Goal: Information Seeking & Learning: Learn about a topic

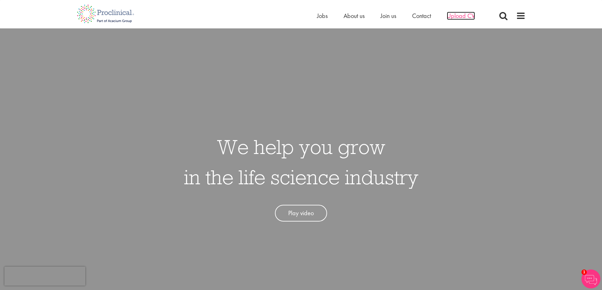
click at [460, 18] on span "Upload CV" at bounding box center [461, 16] width 28 height 8
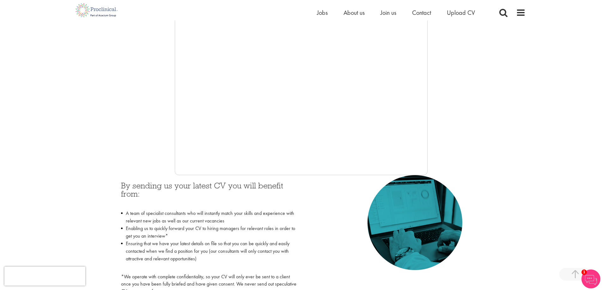
scroll to position [134, 0]
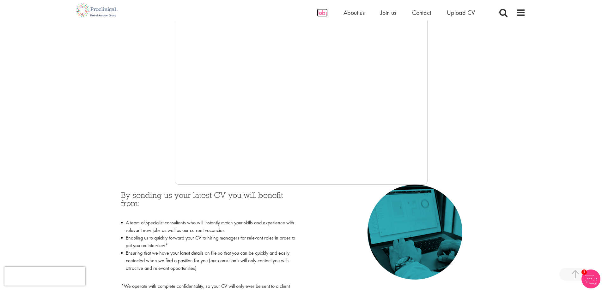
click at [324, 12] on span "Jobs" at bounding box center [322, 13] width 11 height 8
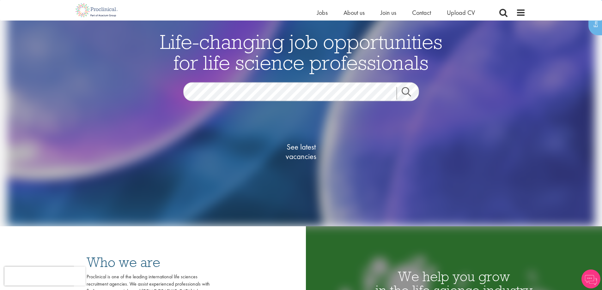
scroll to position [126, 0]
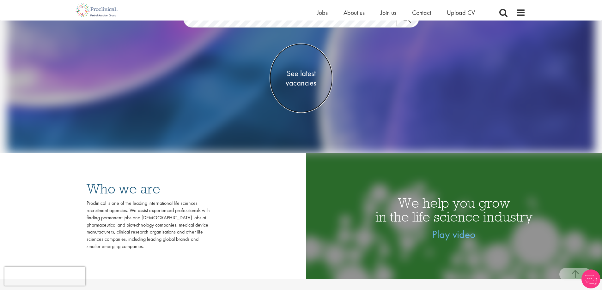
click at [303, 79] on span "See latest vacancies" at bounding box center [301, 78] width 63 height 19
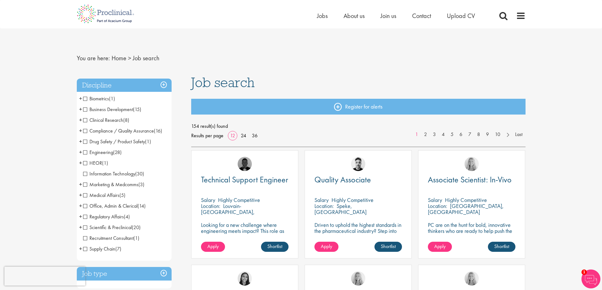
click at [87, 250] on span "Supply Chain" at bounding box center [99, 249] width 32 height 7
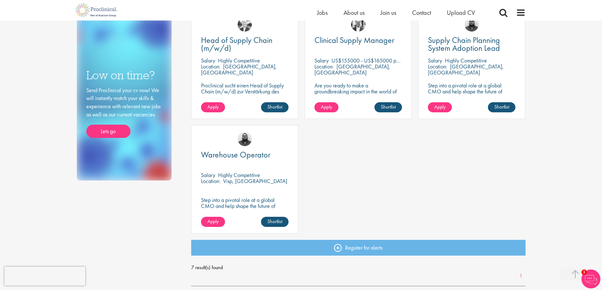
scroll to position [284, 0]
